Goal: Check status: Check status

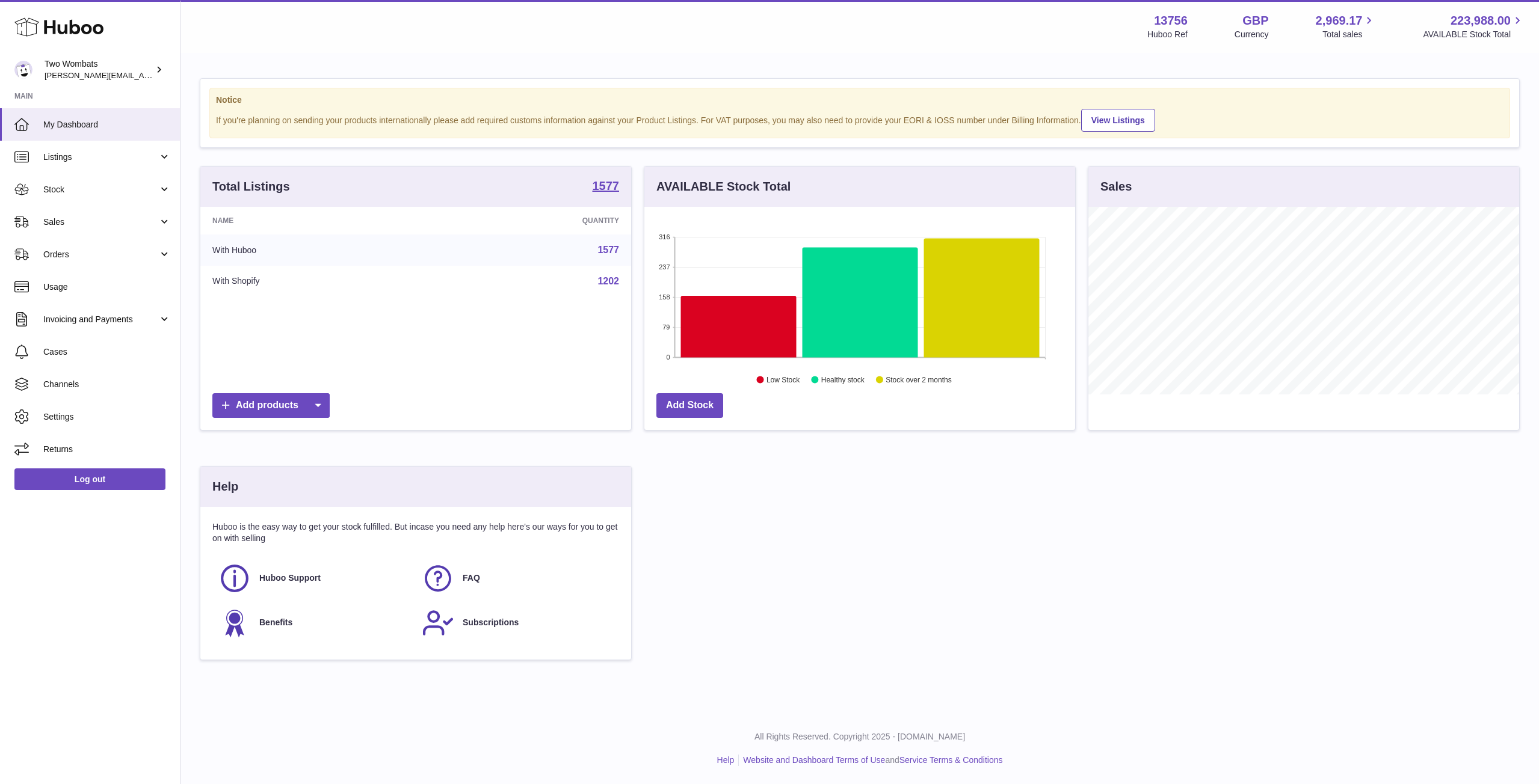
scroll to position [188, 431]
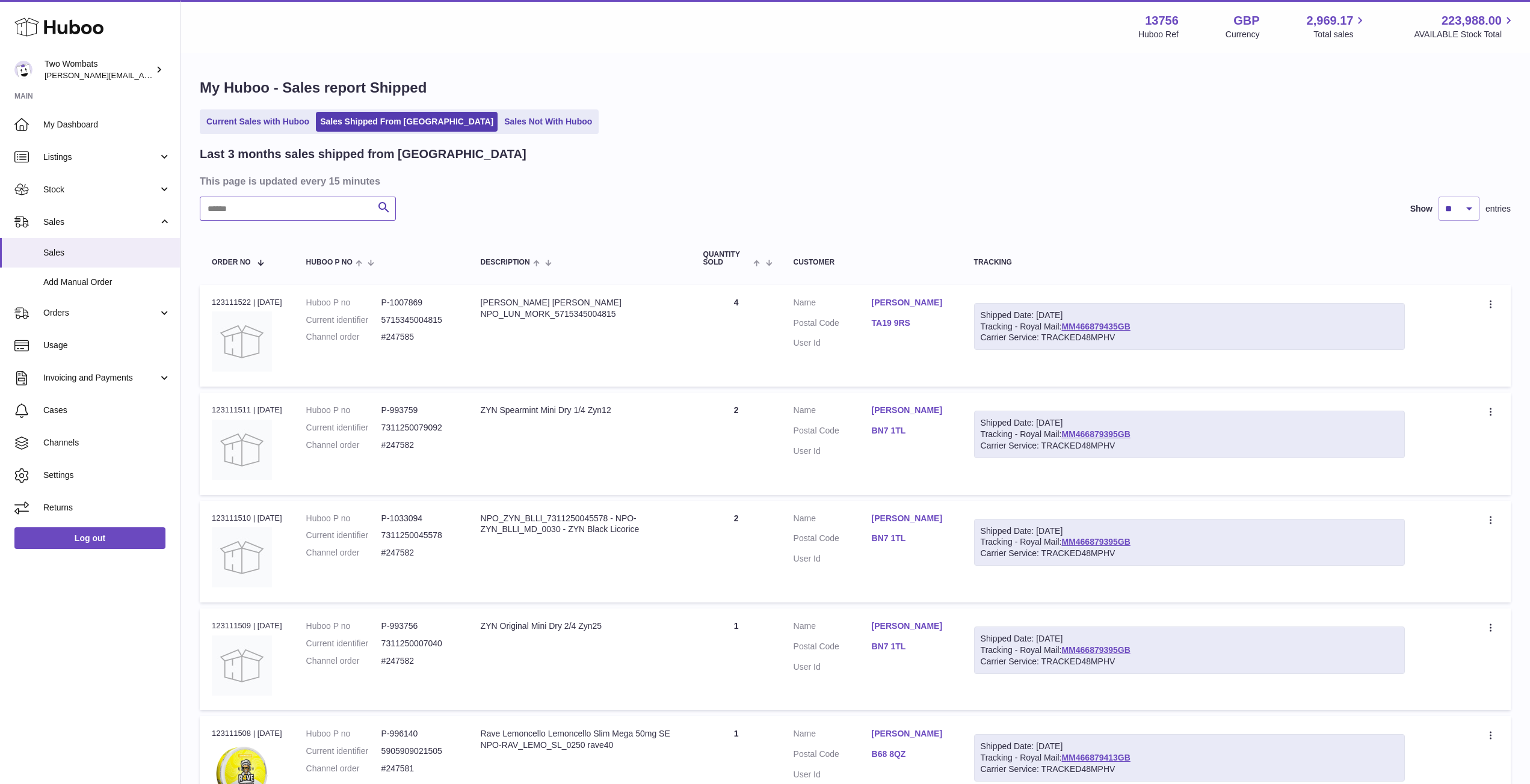
click at [300, 214] on input "text" at bounding box center [298, 208] width 196 height 24
type input "*"
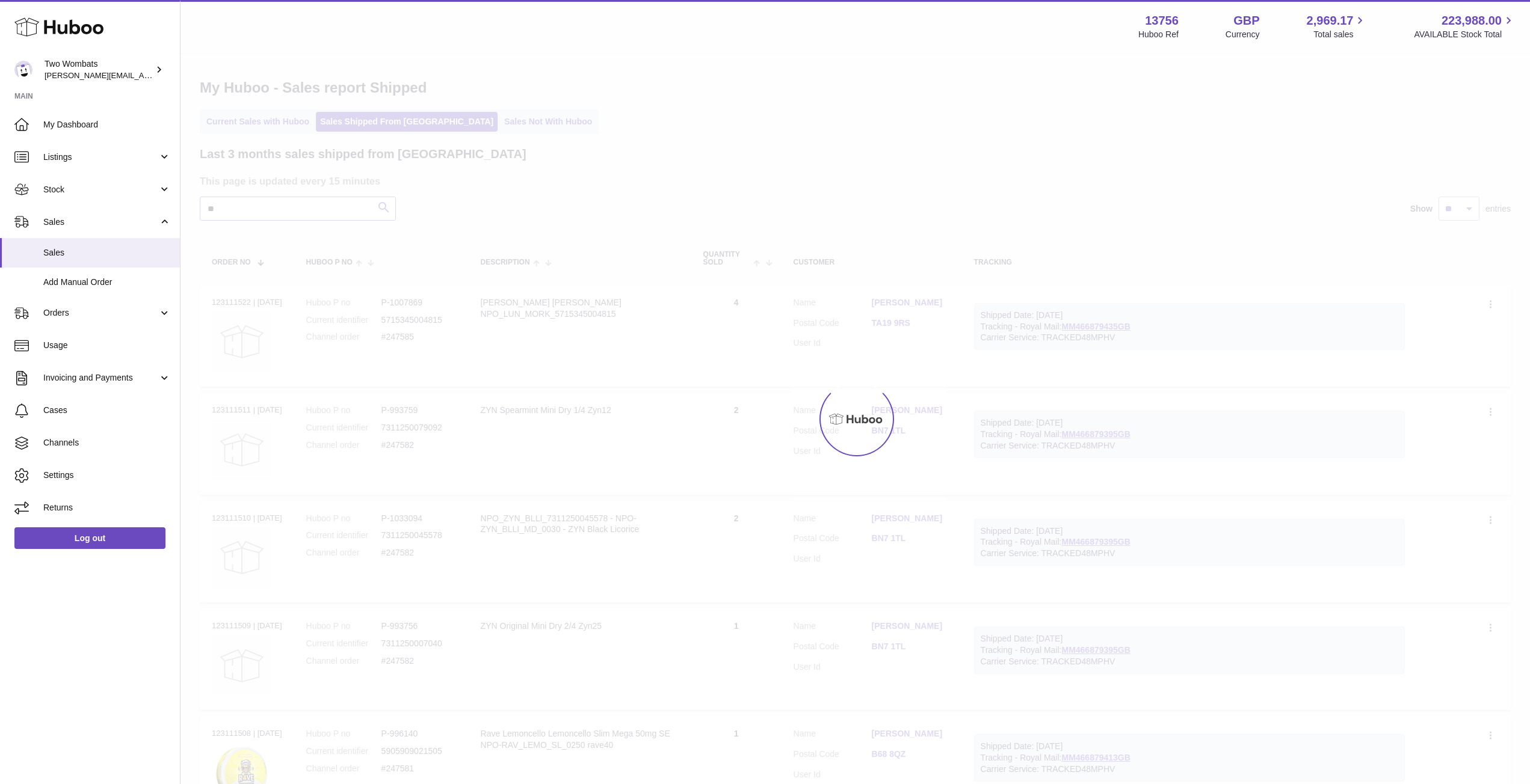
type input "*"
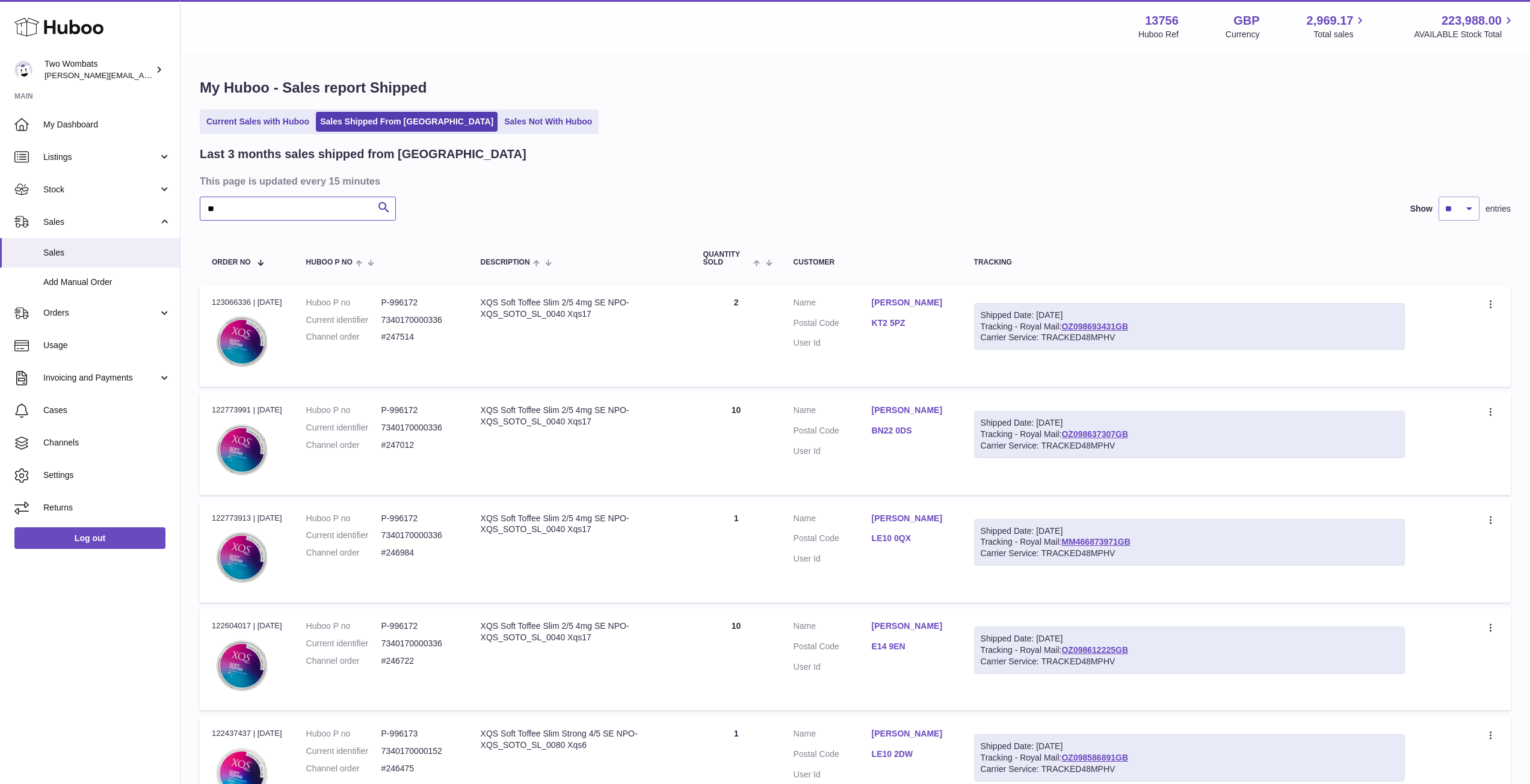
type input "*"
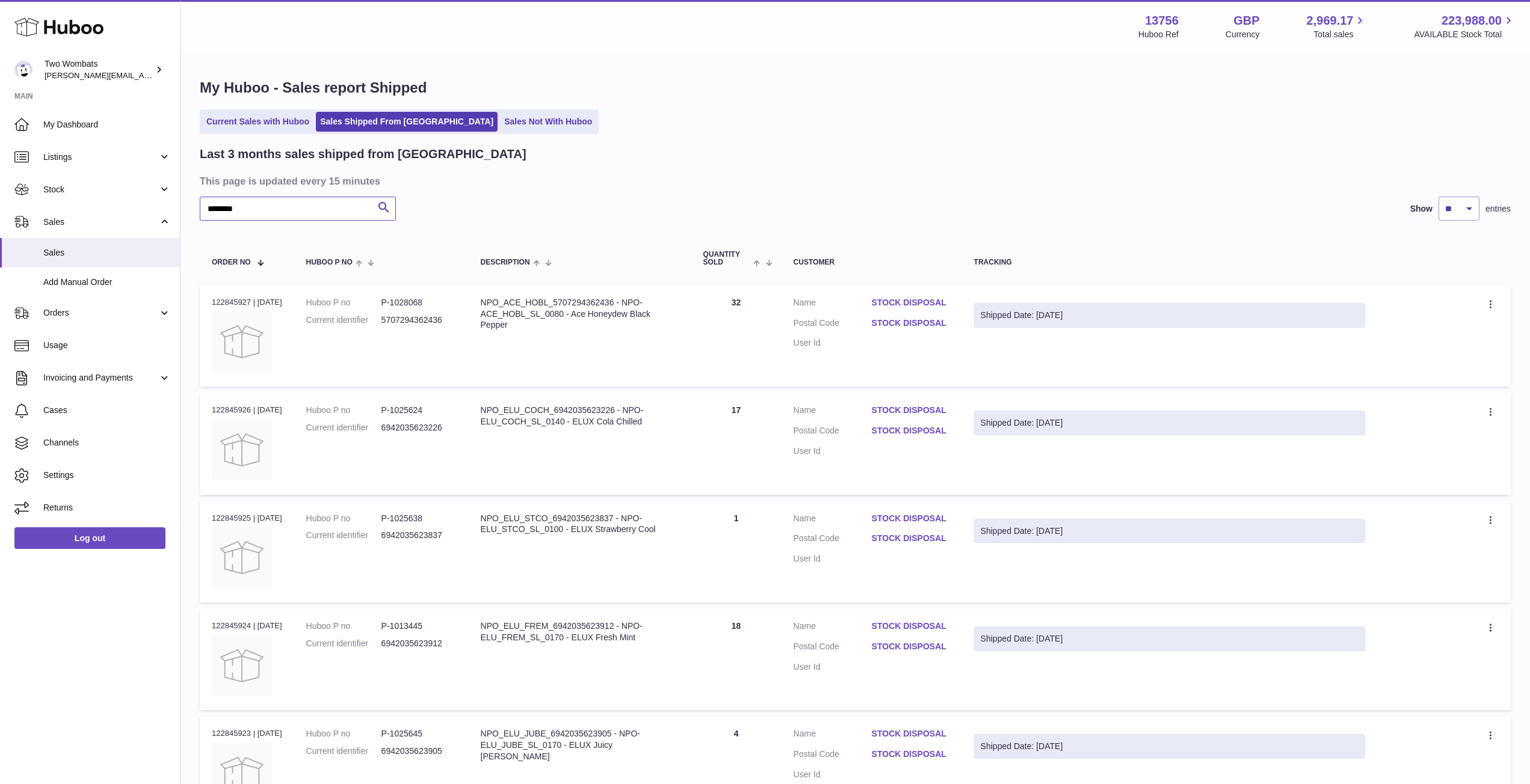
scroll to position [705, 0]
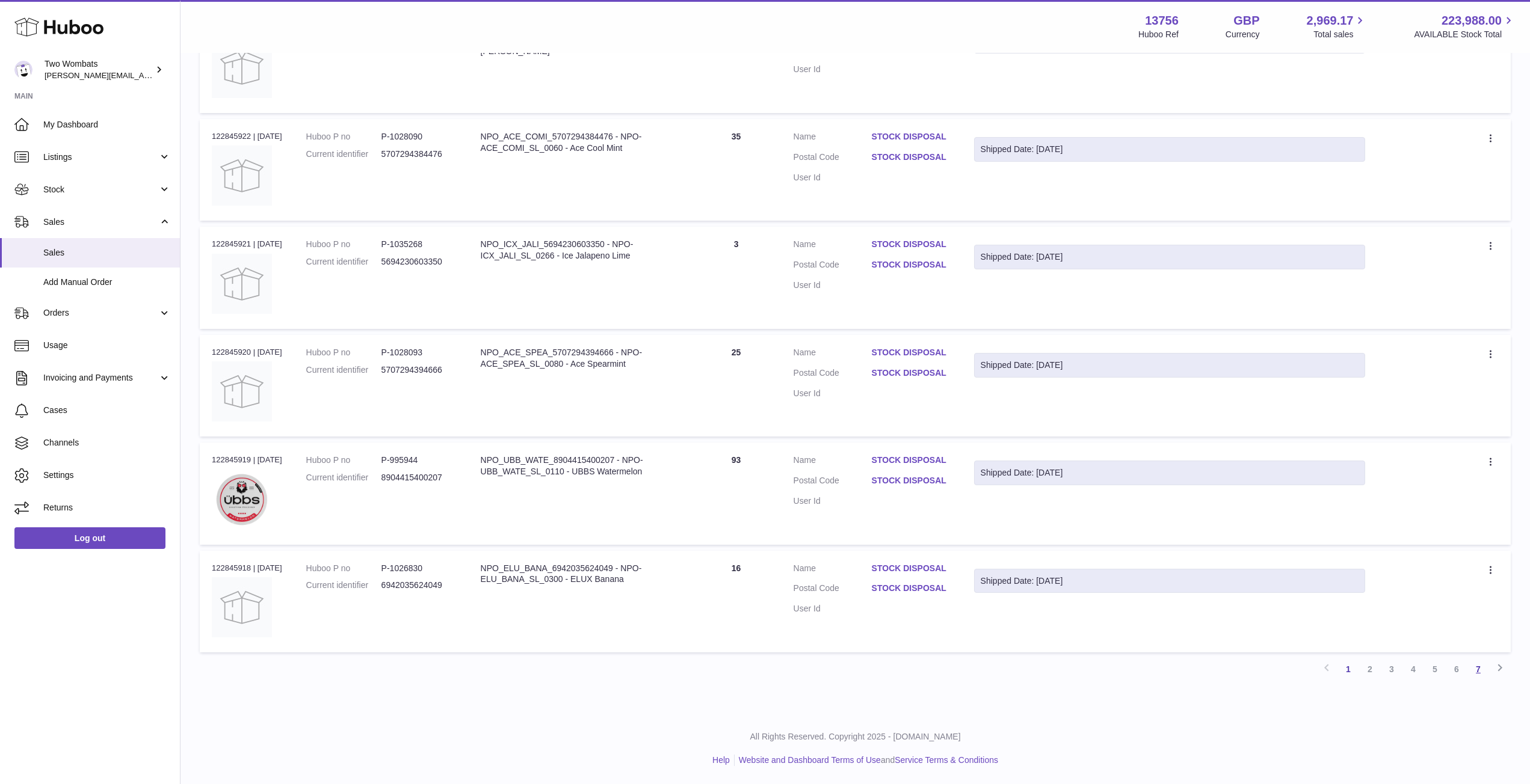
type input "********"
click at [1475, 669] on link "7" at bounding box center [1478, 669] width 22 height 22
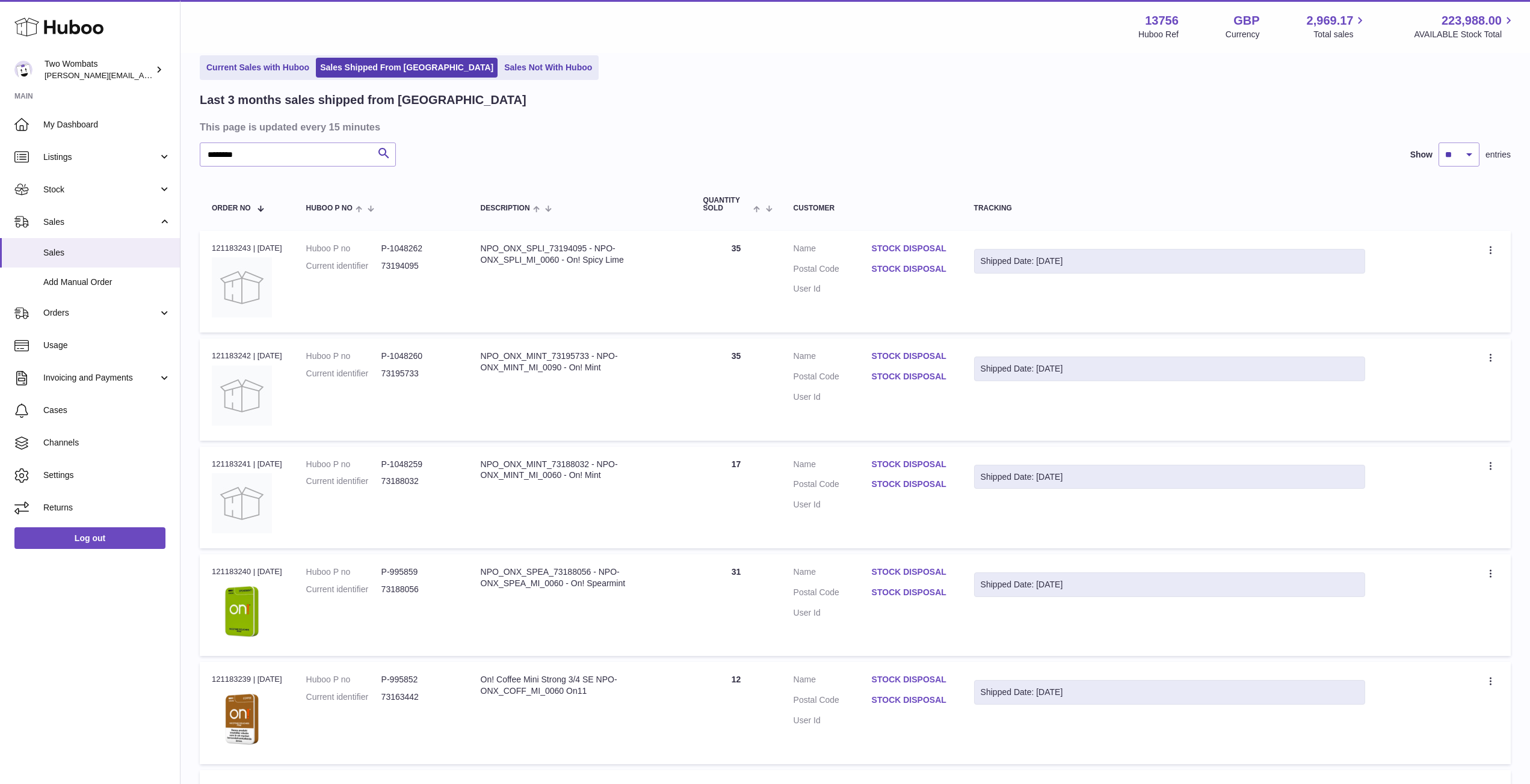
scroll to position [382, 0]
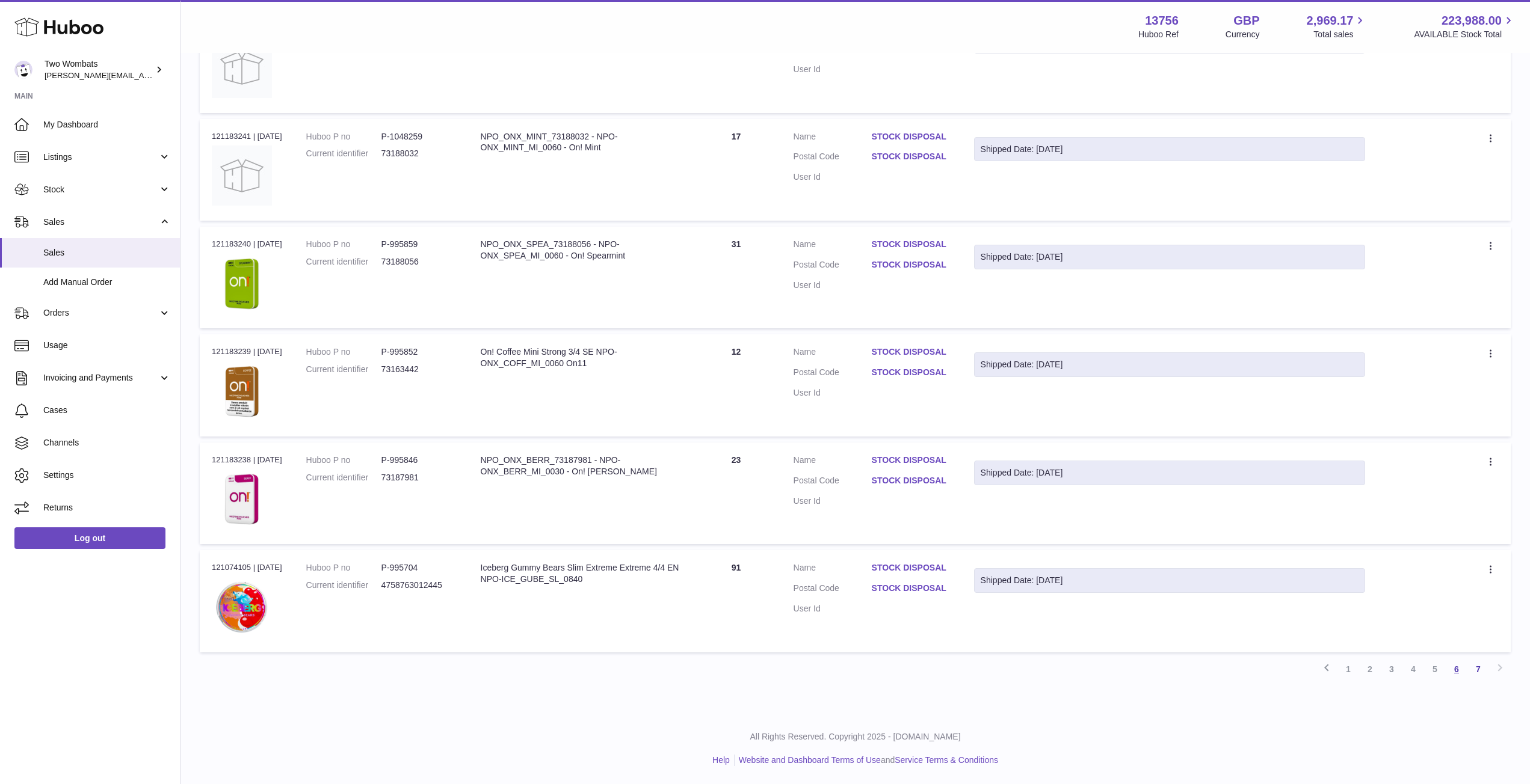
click at [1462, 674] on link "6" at bounding box center [1456, 669] width 22 height 22
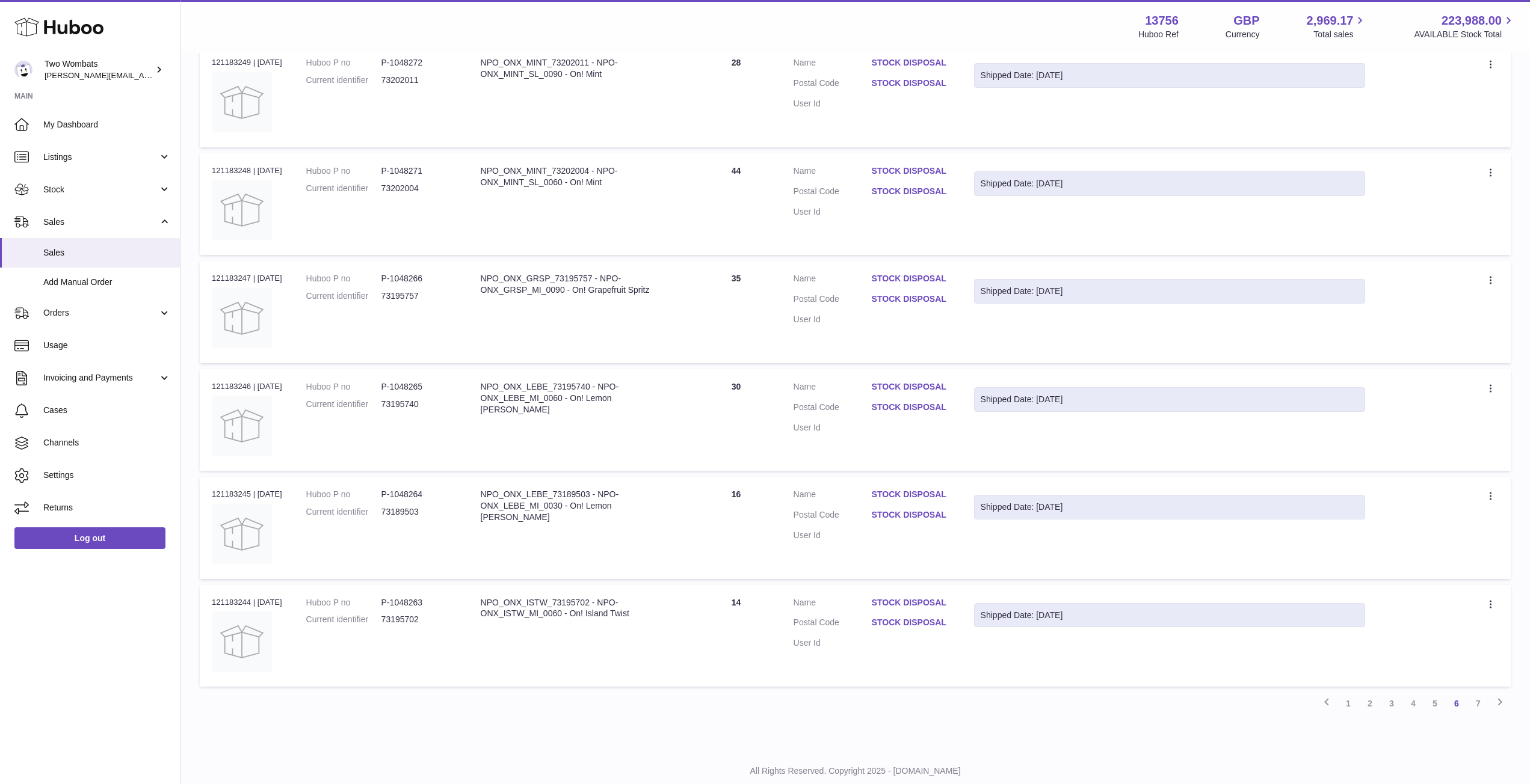
scroll to position [699, 0]
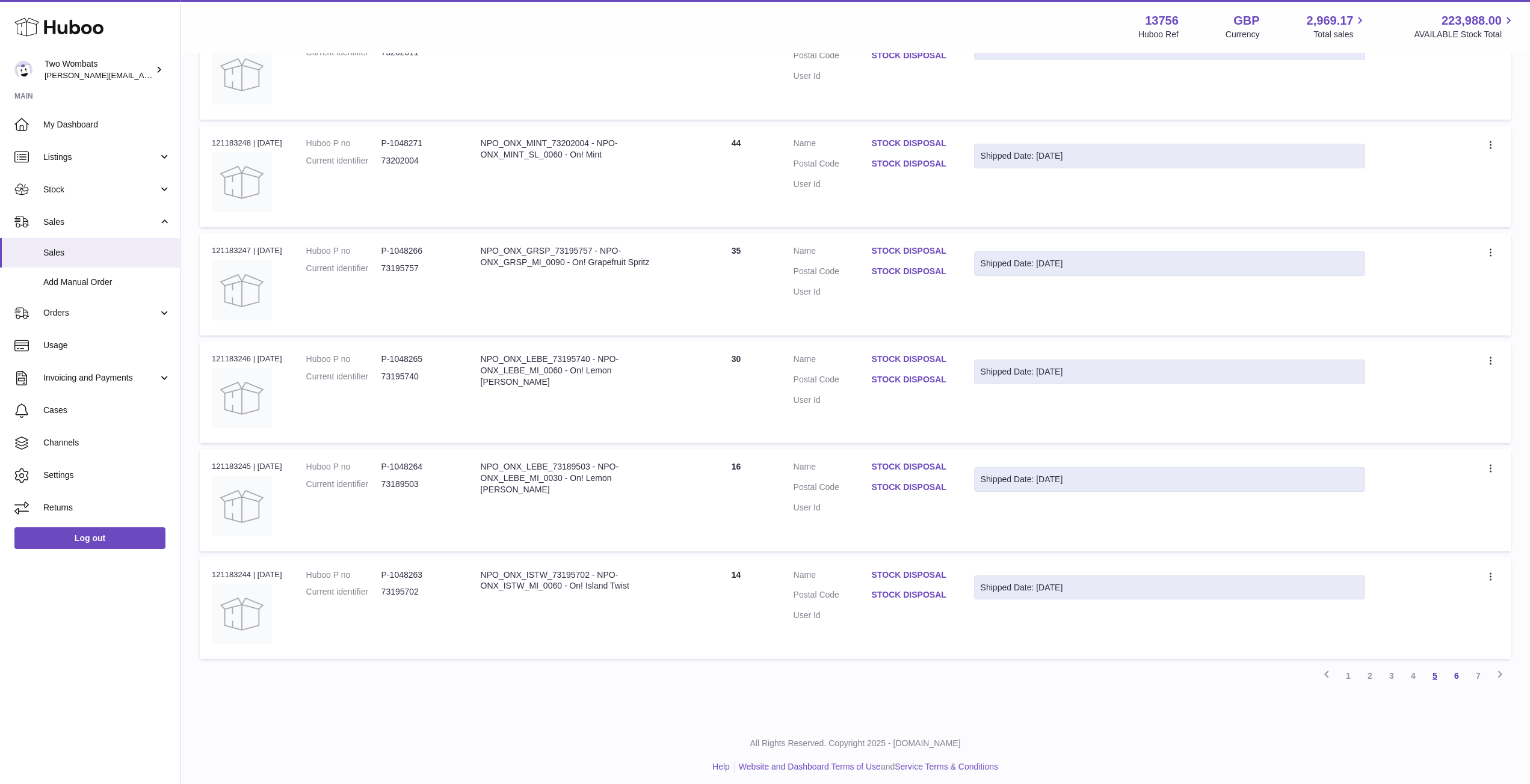
click at [1437, 674] on link "5" at bounding box center [1435, 676] width 22 height 22
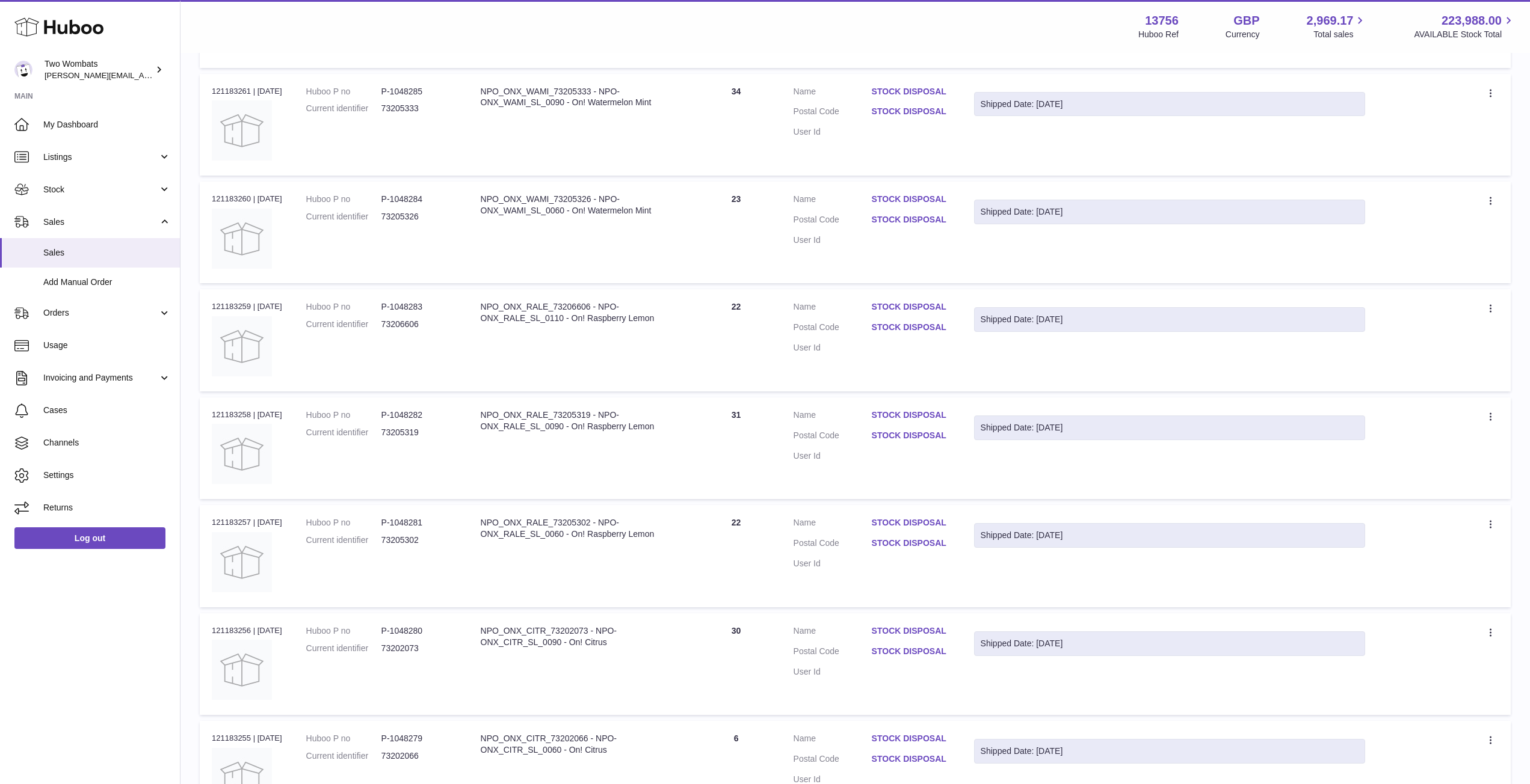
scroll to position [705, 0]
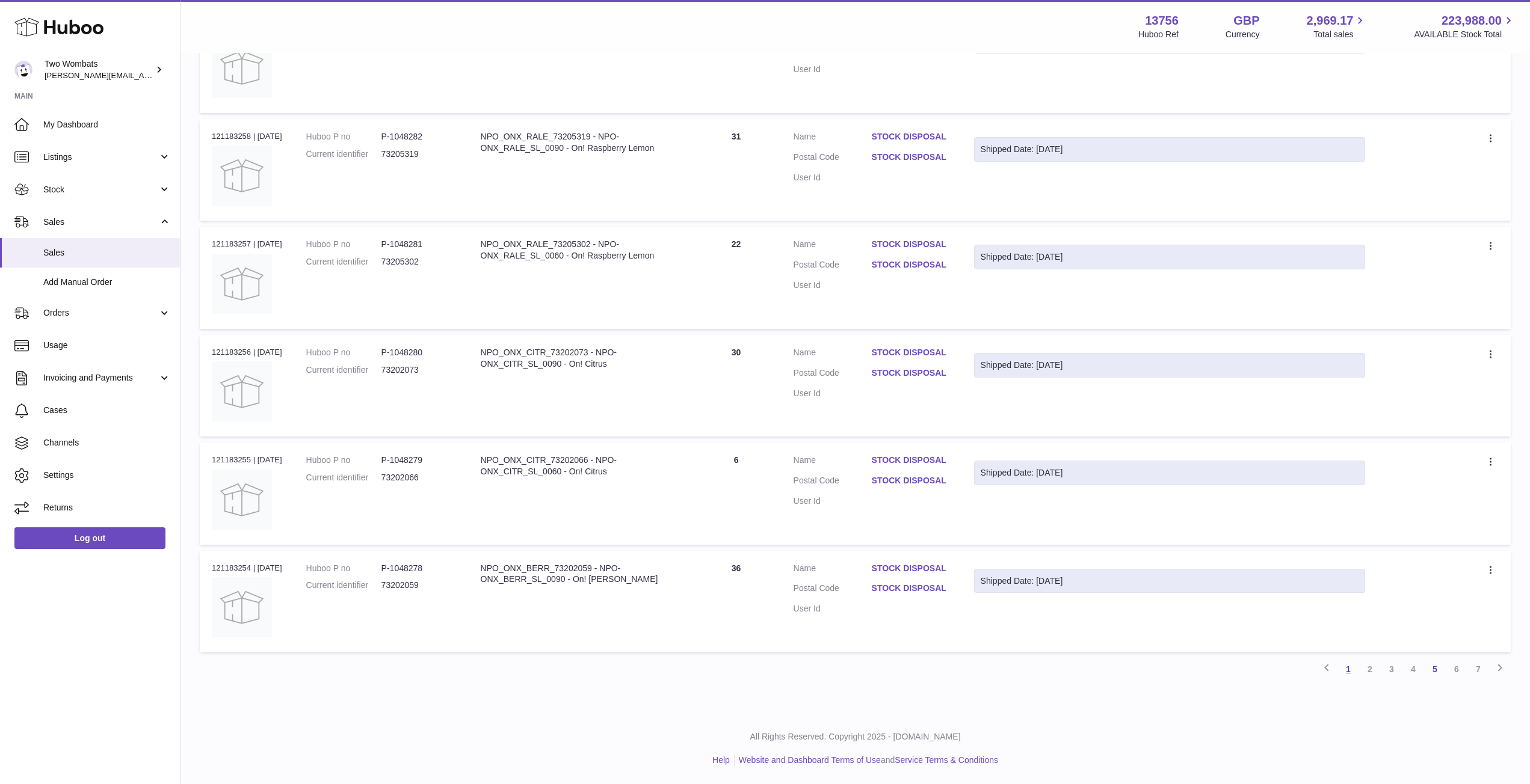
click at [1348, 665] on link "1" at bounding box center [1348, 669] width 22 height 22
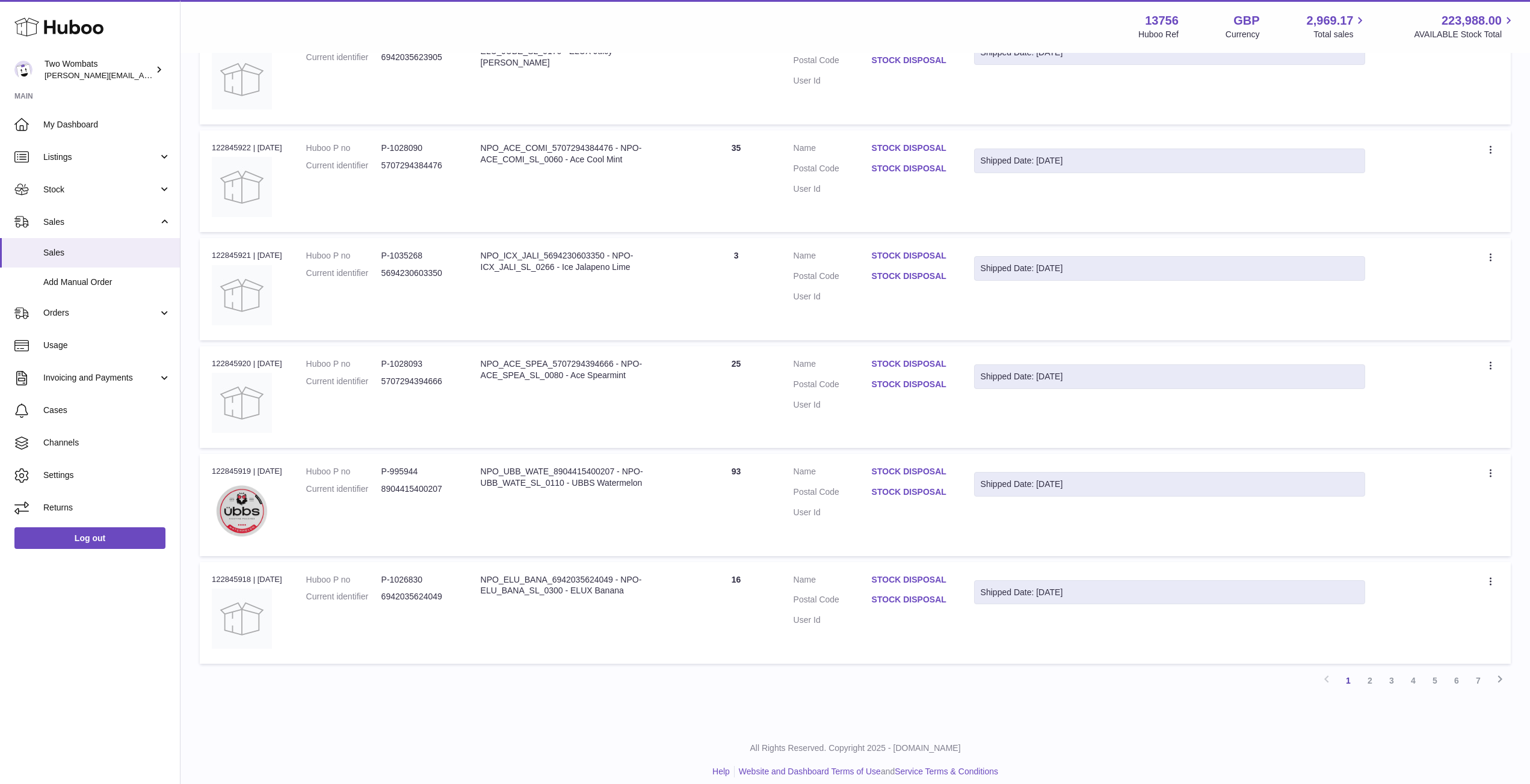
scroll to position [705, 0]
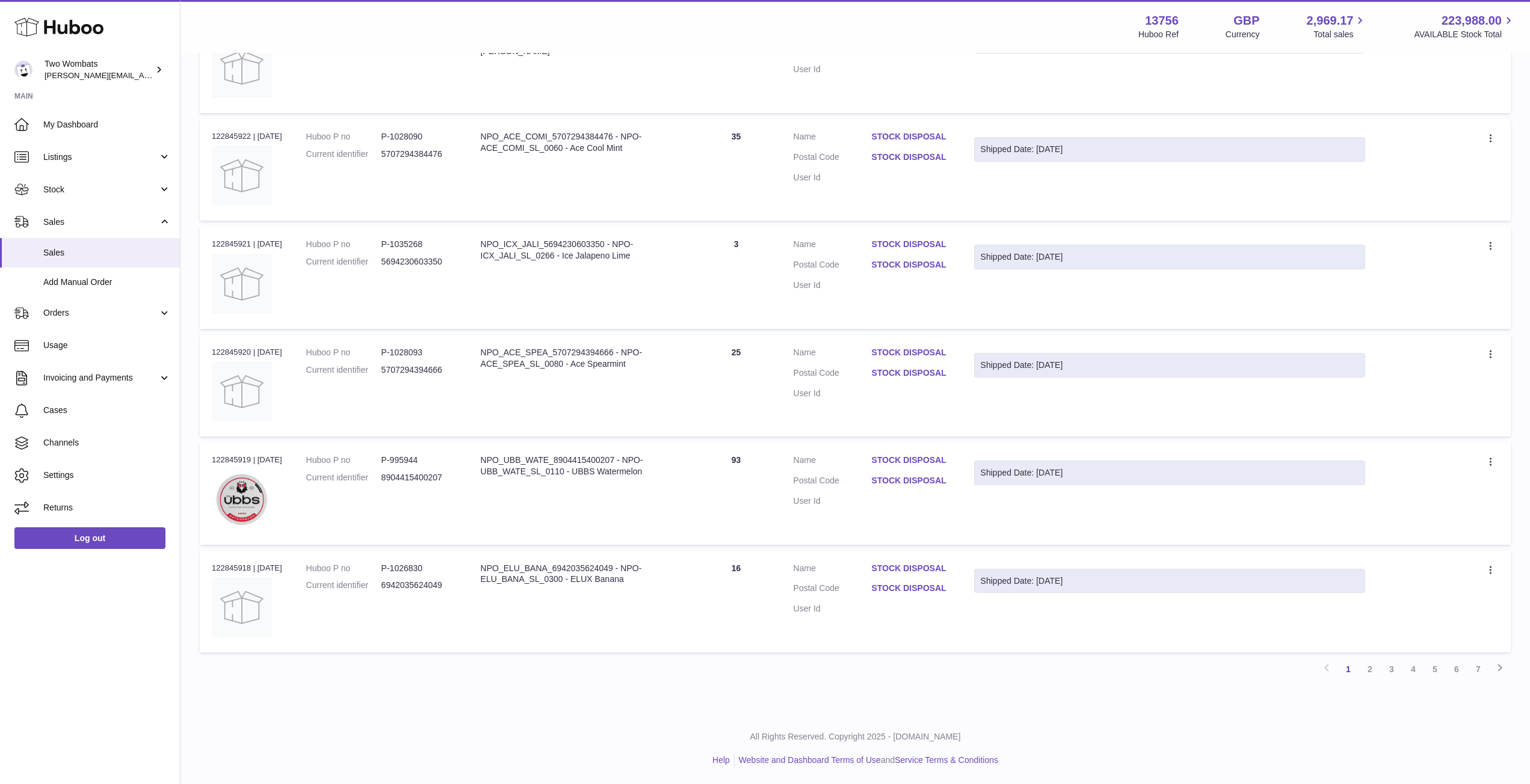
drag, startPoint x: 210, startPoint y: 238, endPoint x: 1459, endPoint y: 632, distance: 1309.7
click at [1459, 632] on tbody "Order no 122845927 | 14th Aug Huboo P no P-1028068 Current identifier 570729436…" at bounding box center [855, 116] width 1311 height 1073
copy table "Order No Huboo P no Description Quantity Sold Customer Tracking Order no"
click at [1372, 674] on link "2" at bounding box center [1370, 669] width 22 height 22
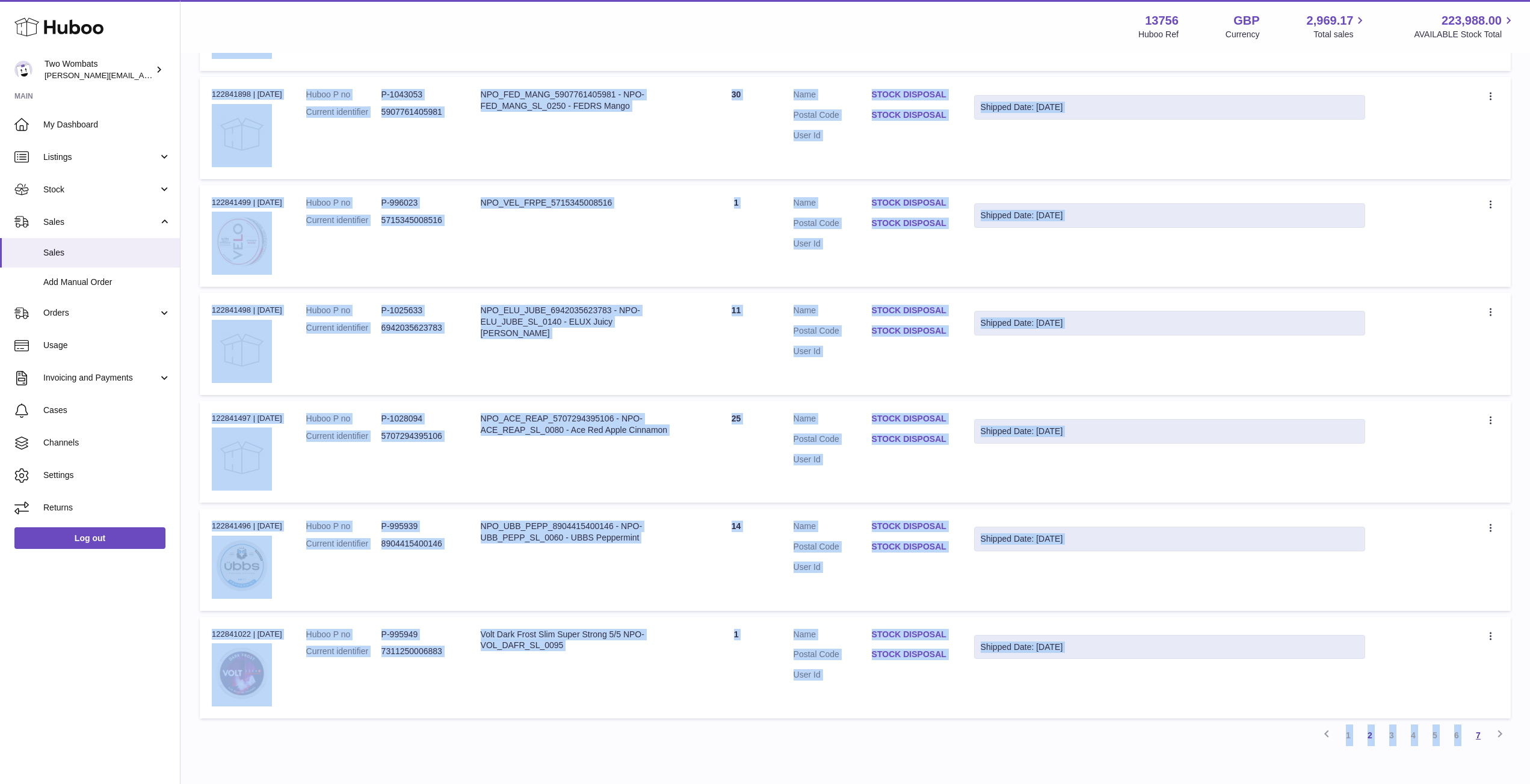
scroll to position [652, 0]
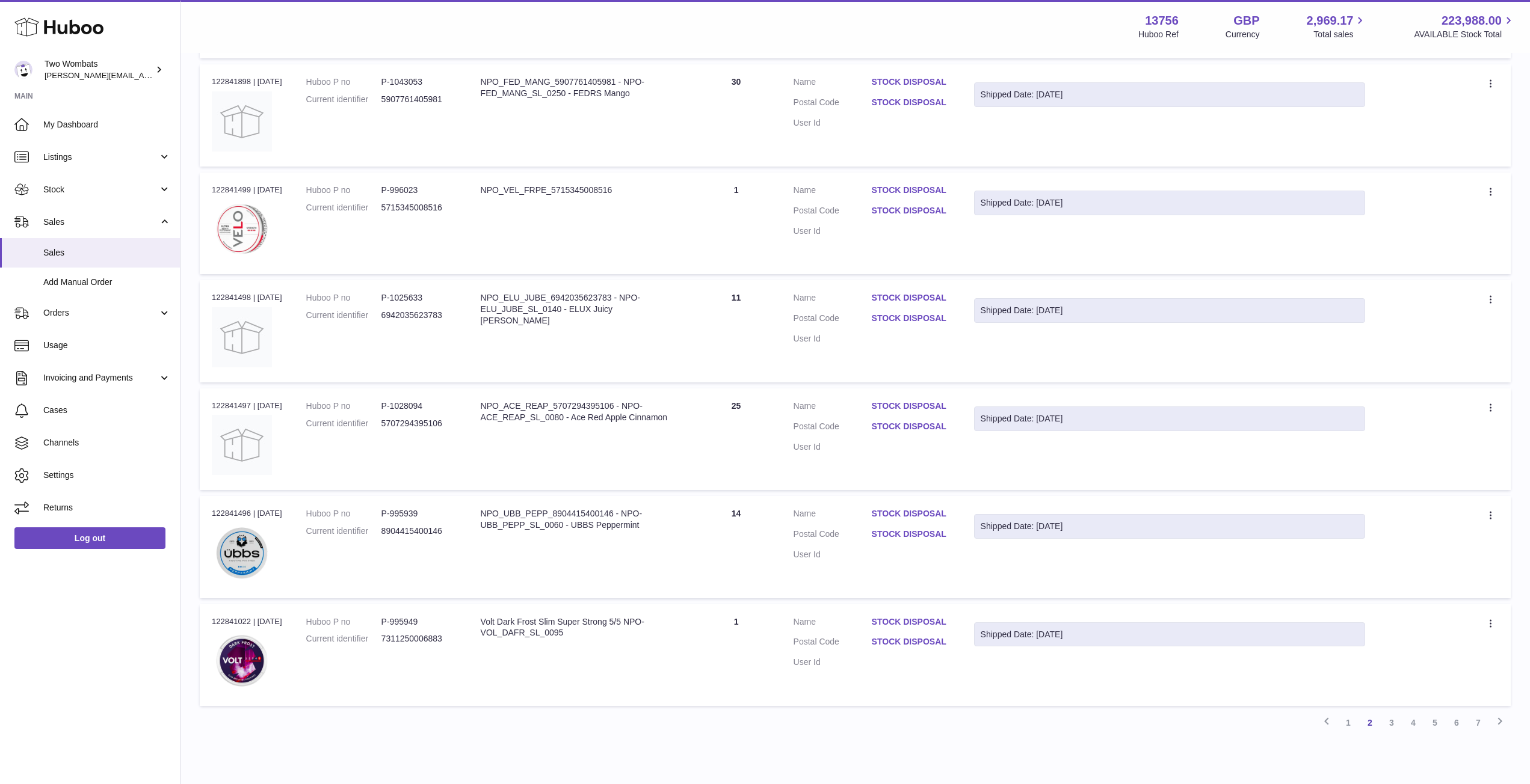
drag, startPoint x: 210, startPoint y: 235, endPoint x: 1506, endPoint y: 672, distance: 1367.7
click at [1506, 672] on tbody "Order no 122843964 | 14th Aug Huboo P no P-993736 Current identifier 5704420007…" at bounding box center [855, 169] width 1311 height 1073
copy table "Order No Huboo P no Description Quantity Sold Customer Tracking Order no"
click at [1390, 725] on link "3" at bounding box center [1392, 723] width 22 height 22
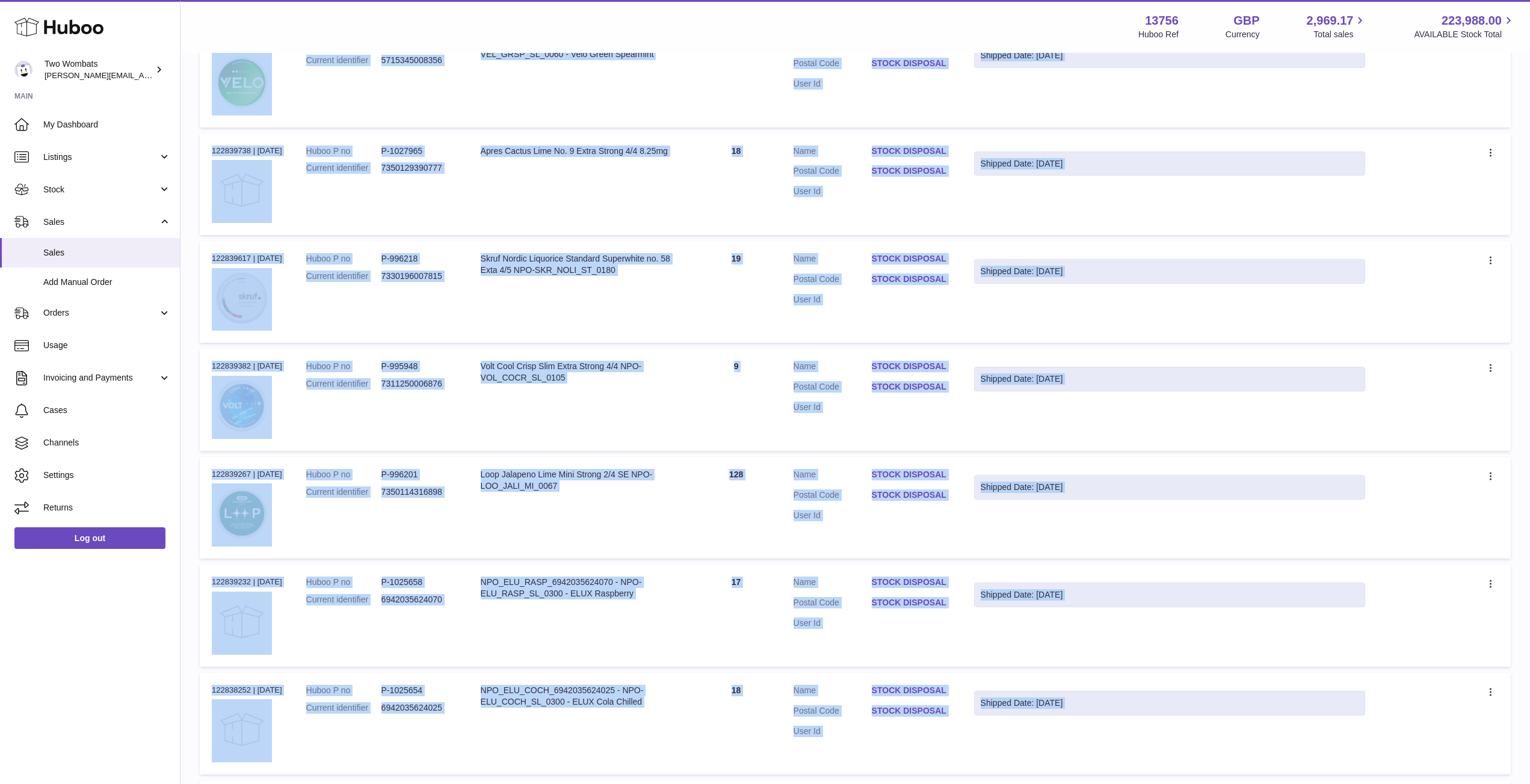
scroll to position [627, 0]
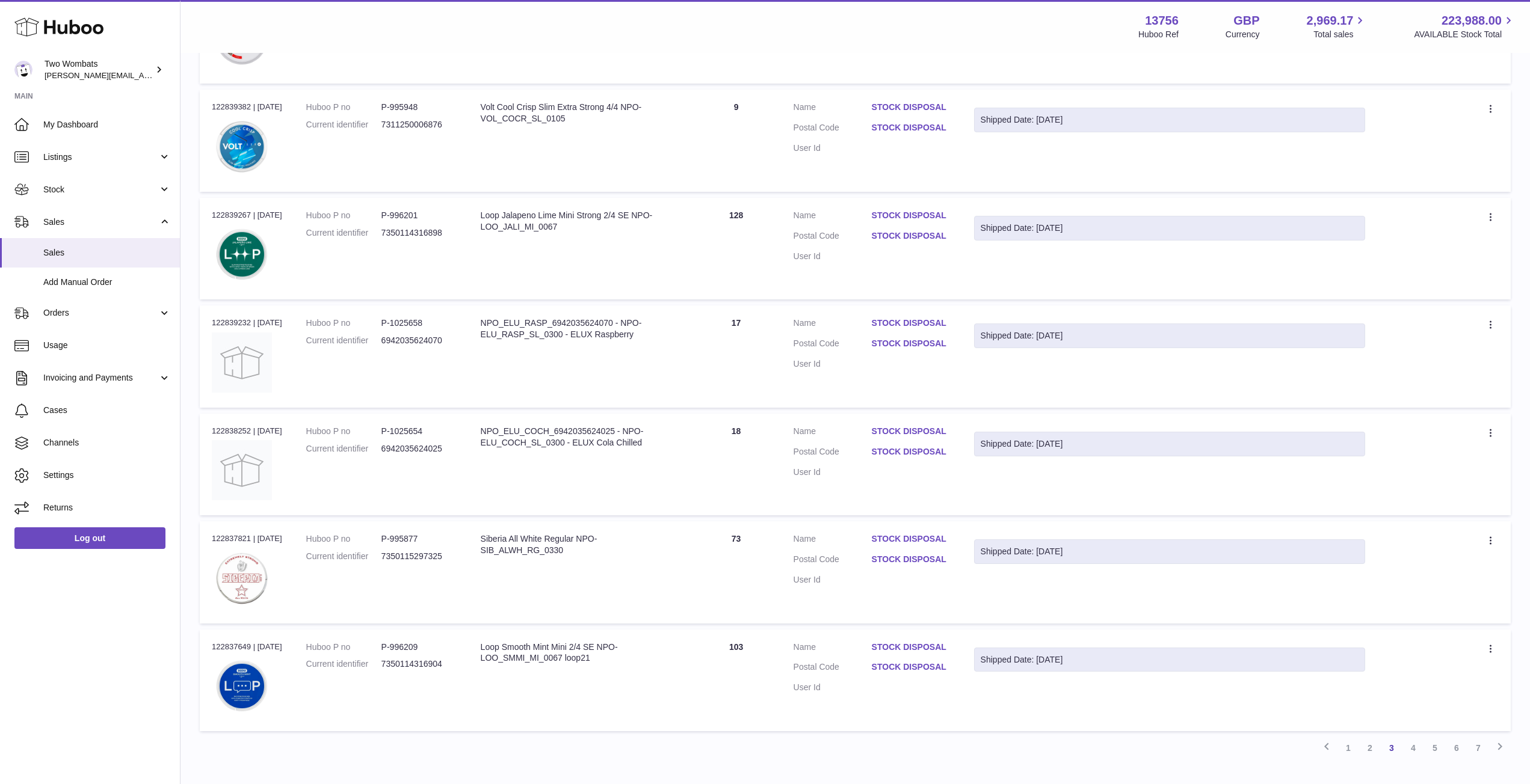
drag, startPoint x: 209, startPoint y: 248, endPoint x: 1478, endPoint y: 689, distance: 1343.4
click at [1478, 689] on tbody "Order no 122840879 | 14th Aug Huboo P no P-1025655 Current identifier 694203562…" at bounding box center [855, 195] width 1311 height 1073
copy table "Order No Huboo P no Description Quantity Sold Customer Tracking Order no"
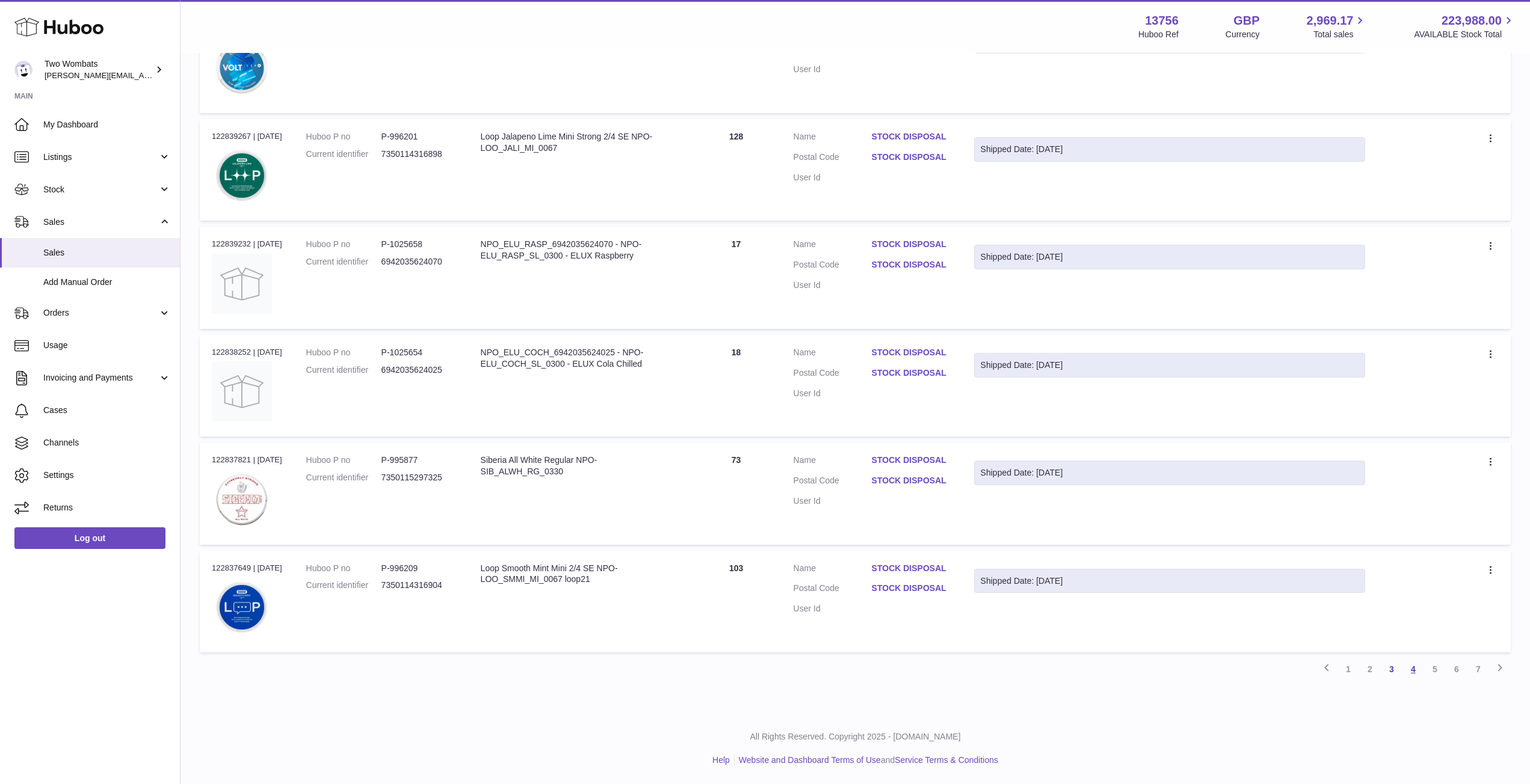
click at [1409, 668] on link "4" at bounding box center [1414, 669] width 22 height 22
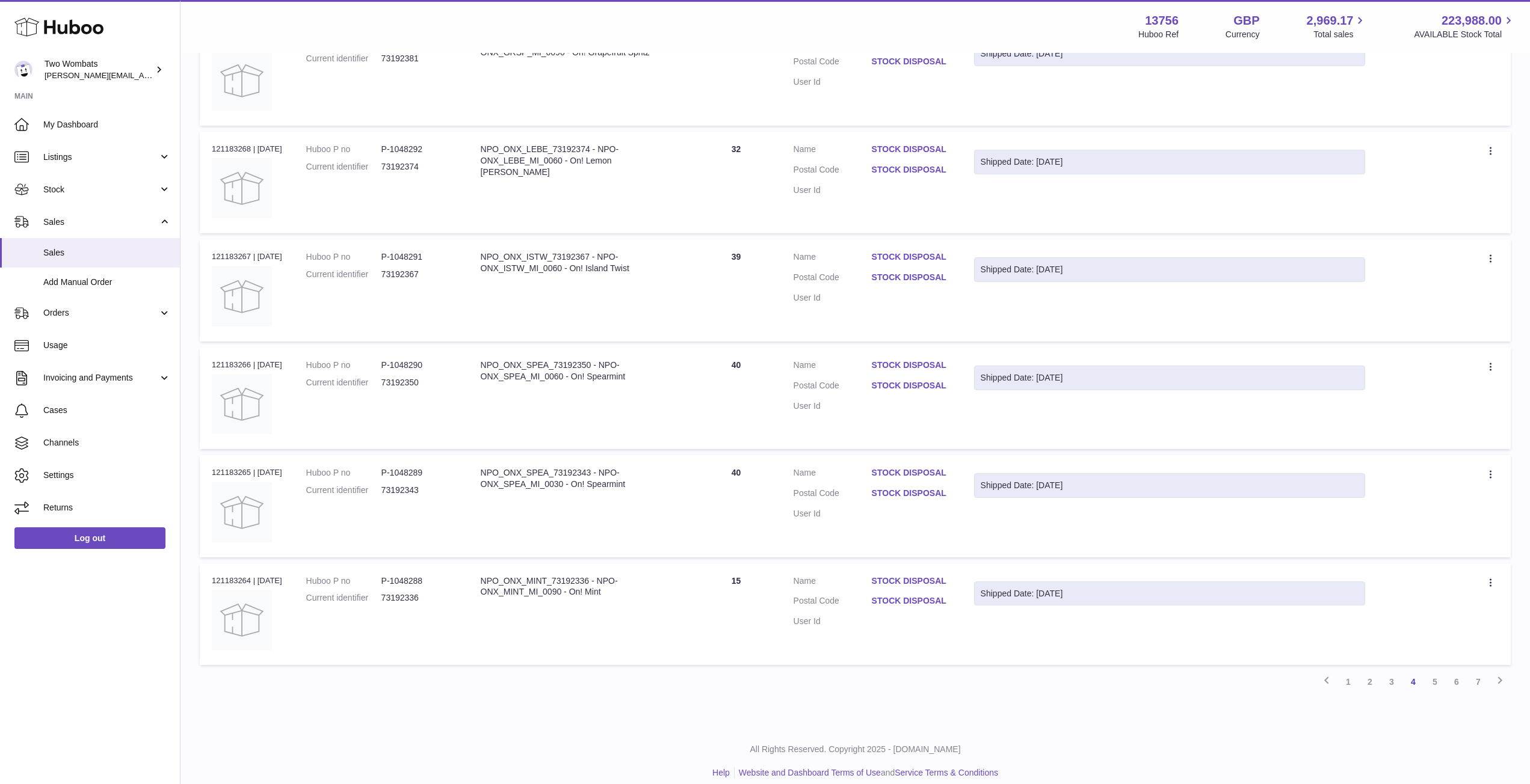
scroll to position [705, 0]
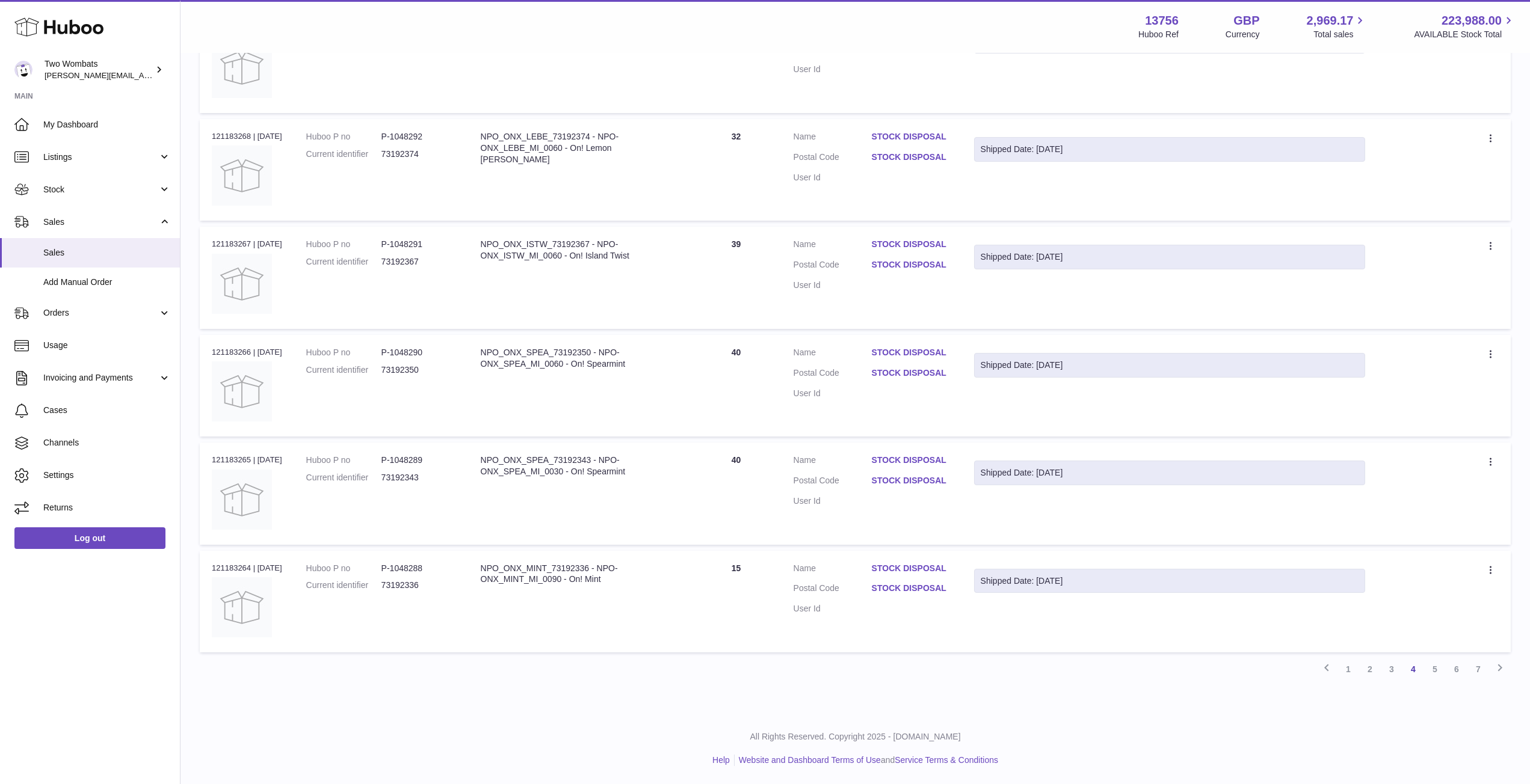
drag, startPoint x: 210, startPoint y: 244, endPoint x: 1485, endPoint y: 644, distance: 1336.3
click at [1485, 644] on tbody "Order no 122837279 | 14th Aug Huboo P no P-1025632 Current identifier 694203562…" at bounding box center [855, 116] width 1311 height 1073
copy table "Order No Huboo P no Description Quantity Sold Customer Tracking Order no"
click at [1435, 671] on link "5" at bounding box center [1435, 669] width 22 height 22
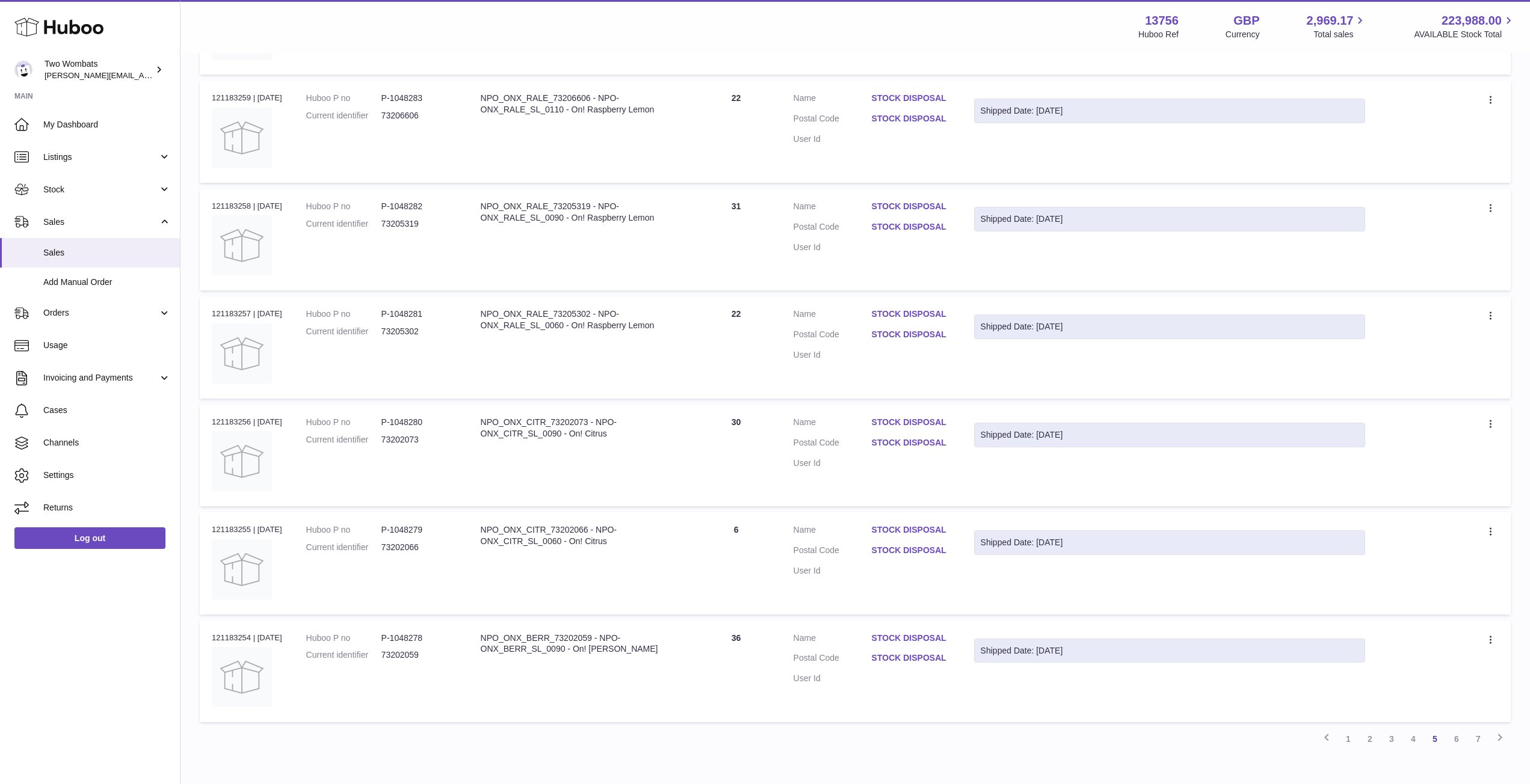
scroll to position [705, 0]
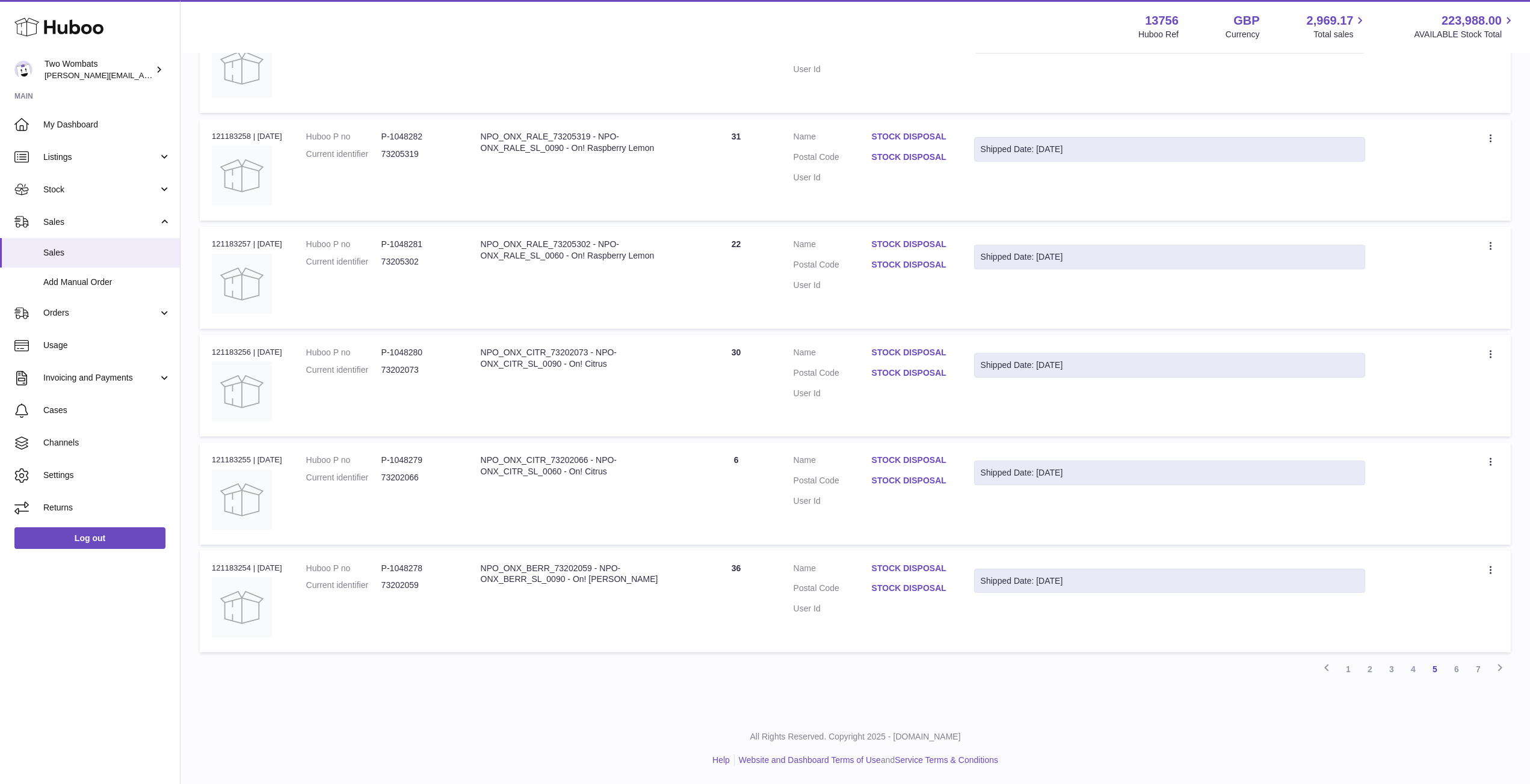
drag, startPoint x: 210, startPoint y: 251, endPoint x: 1460, endPoint y: 633, distance: 1307.1
click at [1460, 633] on tbody "Order no 121183263 | 17th Jul Huboo P no P-1048287 Current identifier 73192329 …" at bounding box center [855, 116] width 1311 height 1073
copy table "Order No Huboo P no Description Quantity Sold Customer Tracking Order no"
click at [1459, 668] on link "6" at bounding box center [1456, 669] width 22 height 22
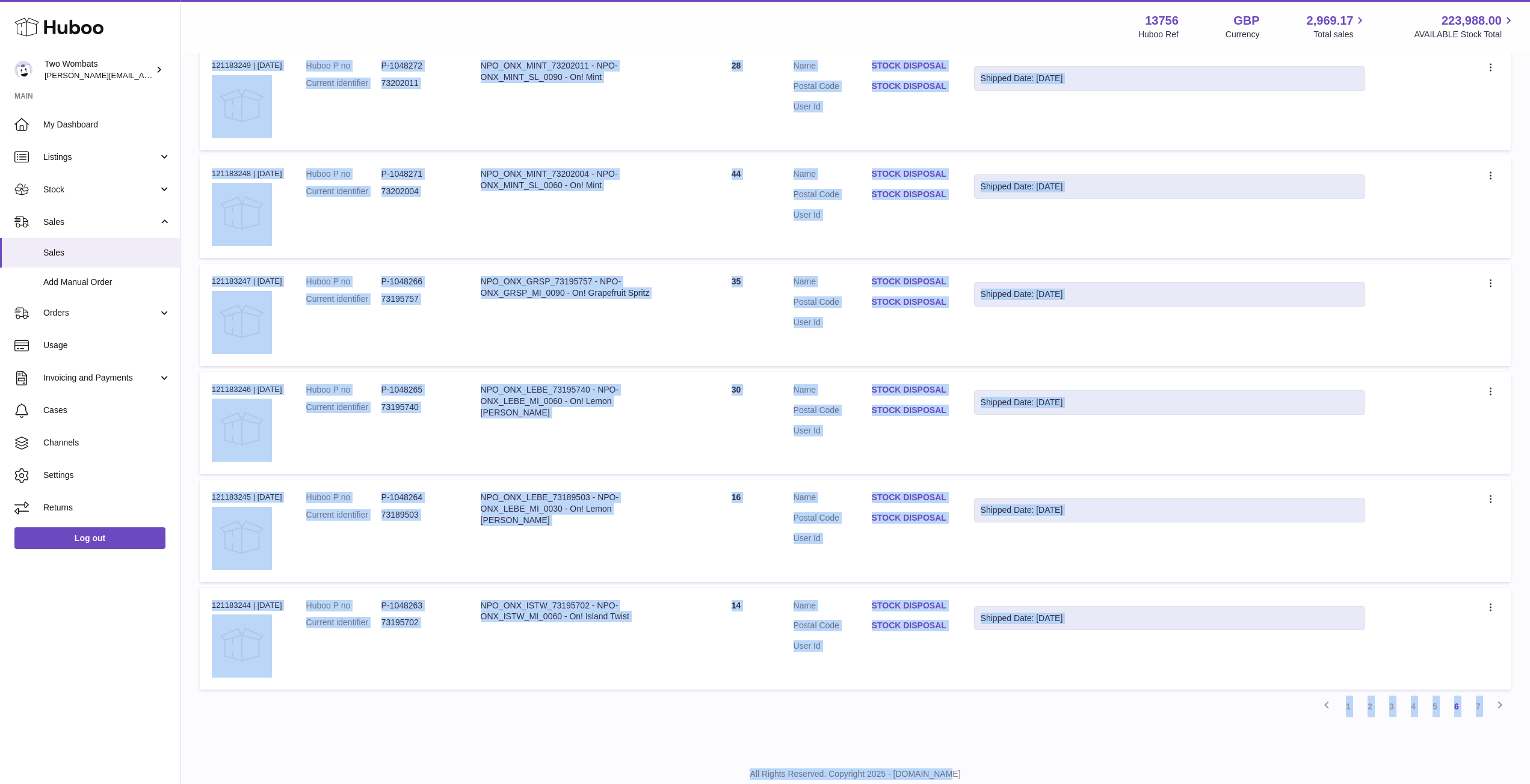
scroll to position [705, 0]
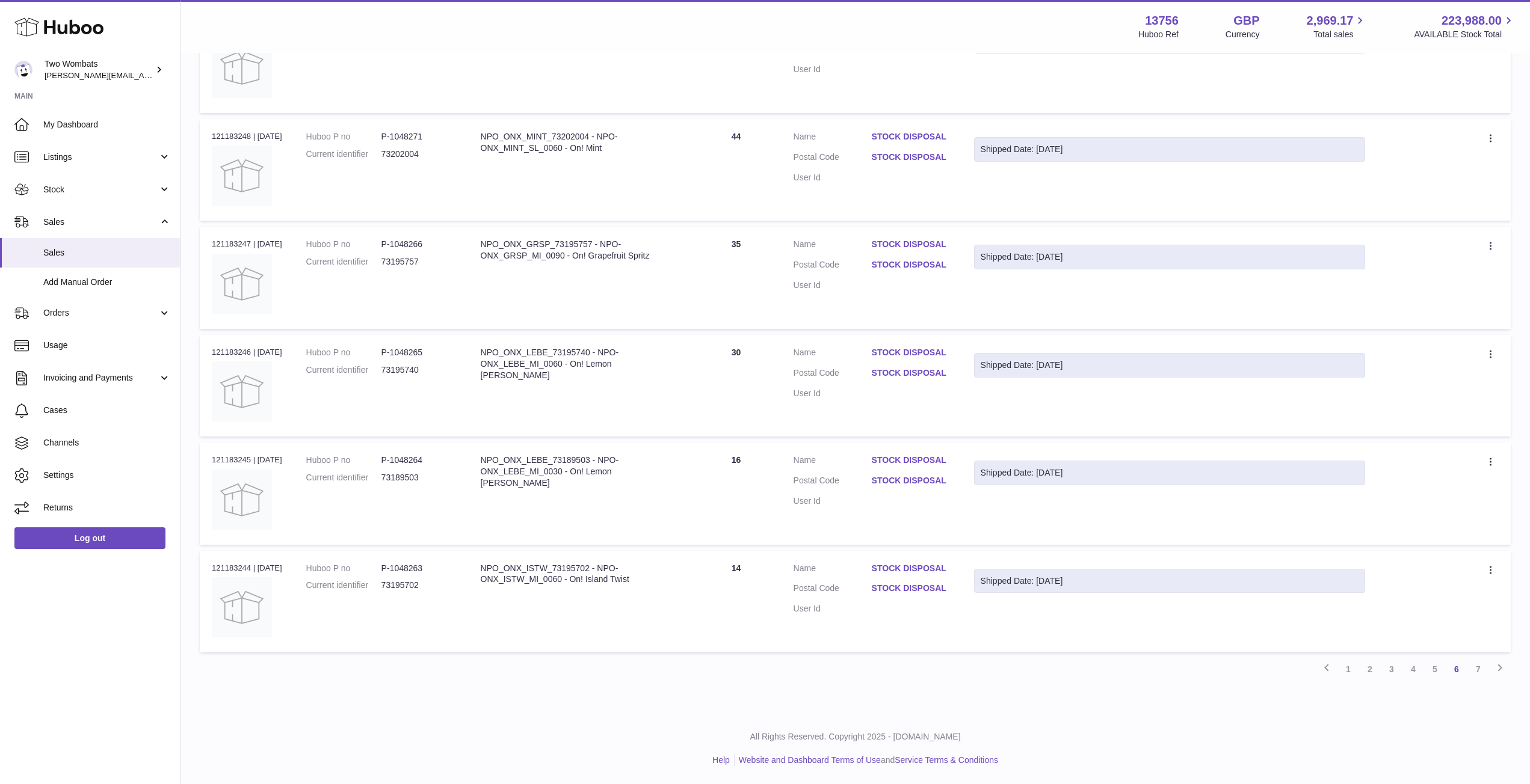
drag, startPoint x: 207, startPoint y: 248, endPoint x: 1485, endPoint y: 621, distance: 1331.3
click at [1485, 621] on tbody "Order no 121183253 | 17th Jul Huboo P no P-1048277 Current identifier 73202042 …" at bounding box center [855, 116] width 1311 height 1073
copy table "Order No Huboo P no Description Quantity Sold Customer Tracking Order no"
click at [1480, 669] on link "7" at bounding box center [1478, 669] width 22 height 22
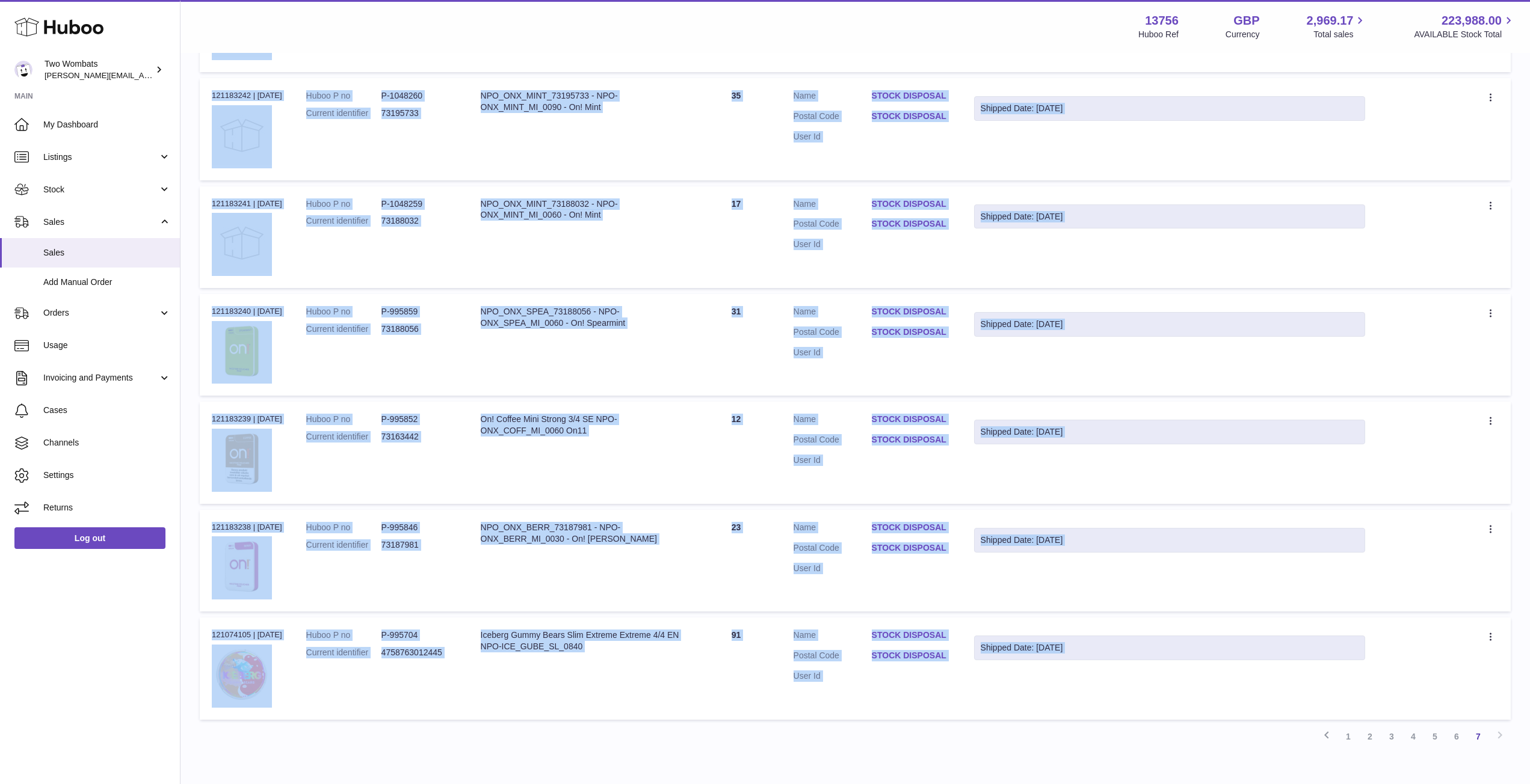
scroll to position [382, 0]
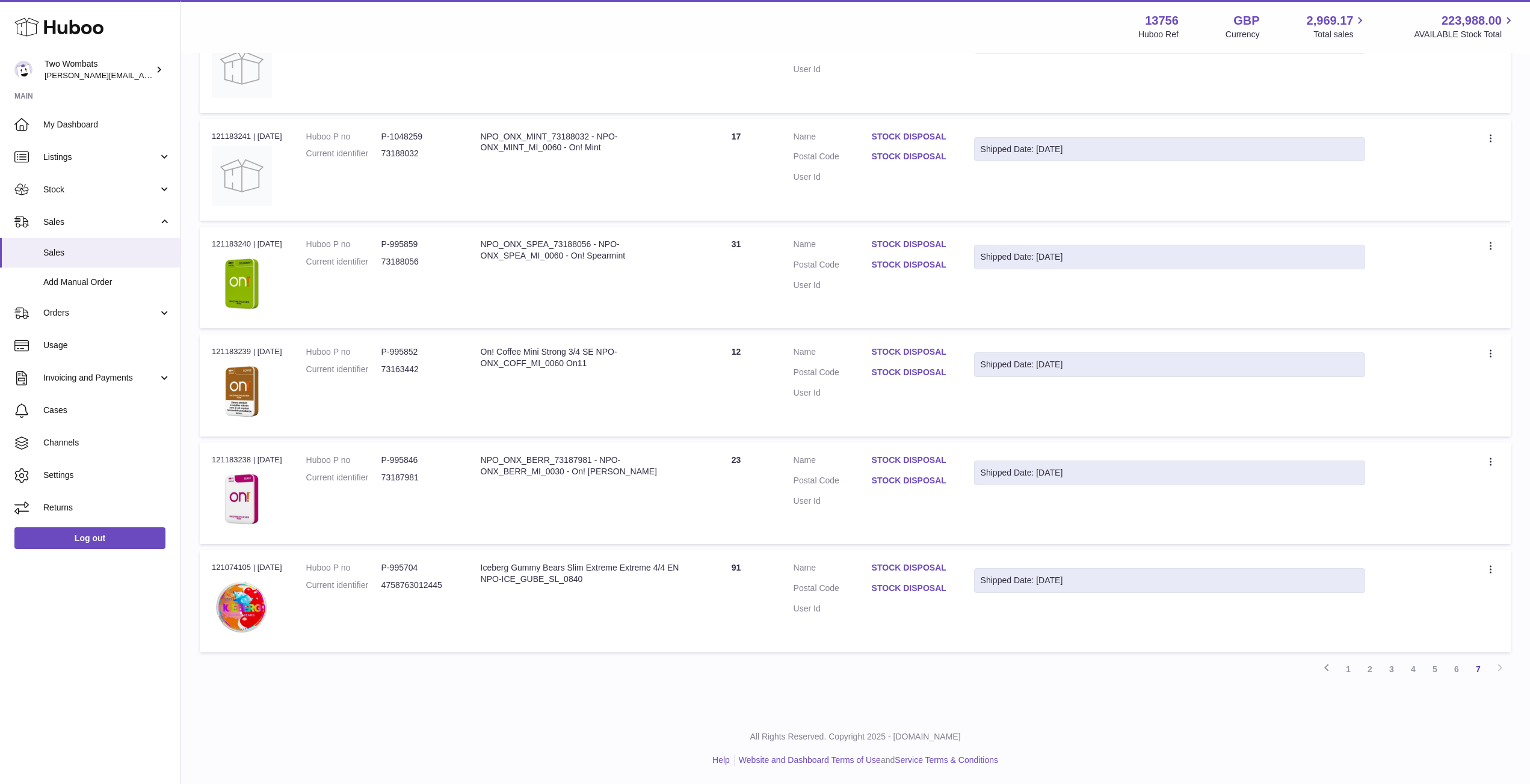
drag, startPoint x: 212, startPoint y: 244, endPoint x: 1418, endPoint y: 610, distance: 1260.3
click at [1418, 610] on tbody "Order no 121183243 | 17th Jul Huboo P no P-1048262 Current identifier 73194095 …" at bounding box center [855, 278] width 1311 height 749
copy table "Order No Huboo P no Description Quantity Sold Customer Tracking Order no"
click at [1500, 666] on div "Previous 1 2 3 4 5 6 7 Next" at bounding box center [855, 669] width 1311 height 22
